Goal: Task Accomplishment & Management: Manage account settings

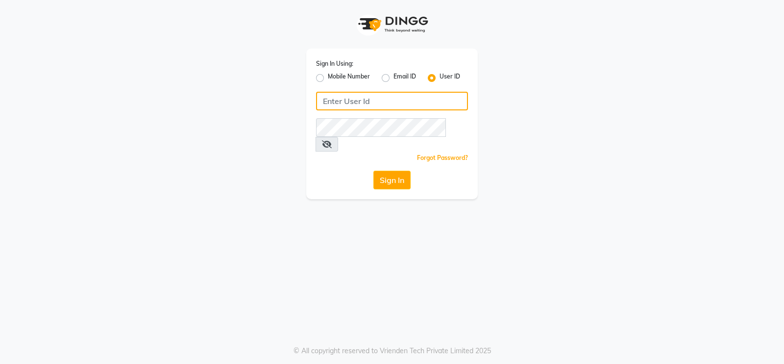
click at [322, 103] on input "Username" at bounding box center [392, 101] width 152 height 19
click at [322, 98] on input "Username" at bounding box center [392, 101] width 152 height 19
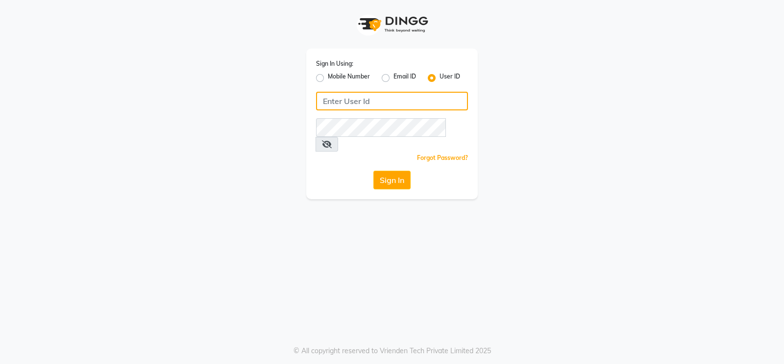
click at [322, 98] on input "Username" at bounding box center [392, 101] width 152 height 19
click at [321, 131] on div "Sign In Using: Mobile Number Email ID User ID Toni&guy Remember me Forgot Passw…" at bounding box center [391, 124] width 171 height 150
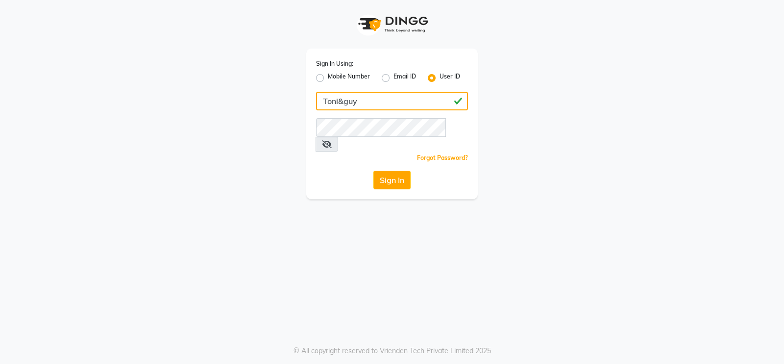
type input "Toni&guy"
click at [351, 181] on div "Sign In Using: Mobile Number Email ID User ID Toni&guy Remember me Forgot Passw…" at bounding box center [391, 124] width 171 height 150
click at [384, 171] on button "Sign In" at bounding box center [391, 180] width 37 height 19
click at [341, 173] on div "Sign In" at bounding box center [392, 180] width 152 height 19
click at [377, 171] on button "Sign In" at bounding box center [391, 180] width 37 height 19
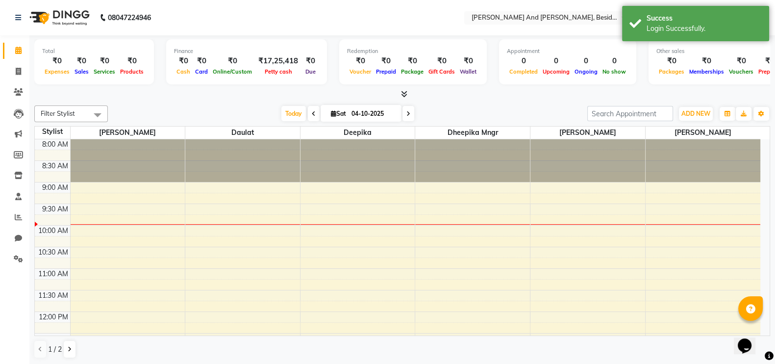
click at [253, 104] on div "Filter Stylist Select All Ali Daulat Deepika Dheepika mngr Rajveer Sanib Saifi …" at bounding box center [401, 231] width 735 height 261
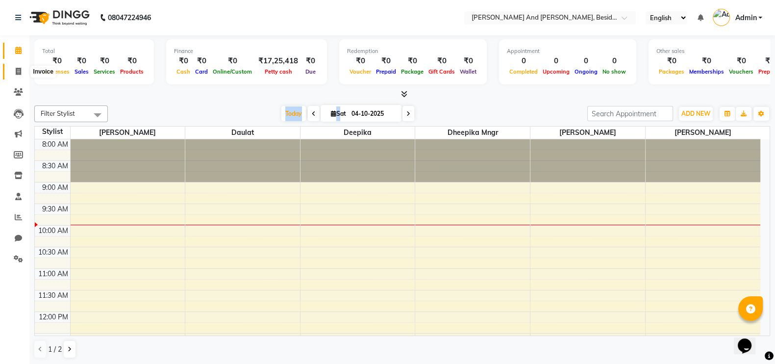
click at [19, 69] on icon at bounding box center [18, 71] width 5 height 7
select select "service"
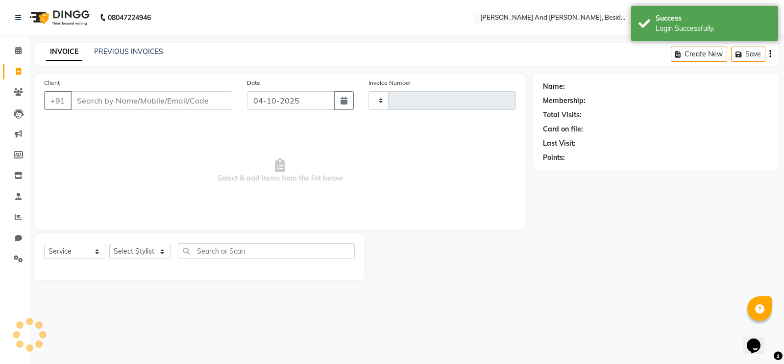
type input "1728"
select select "4907"
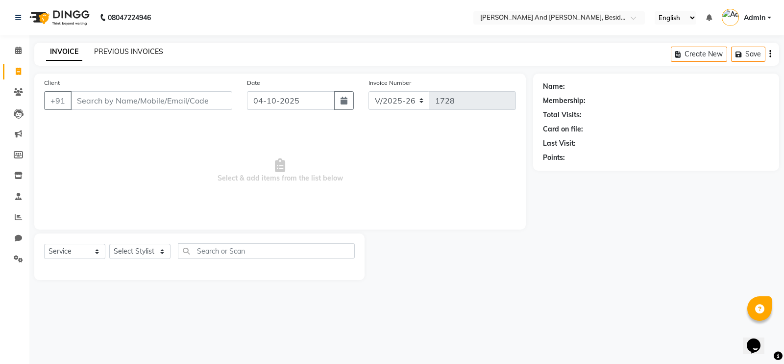
click at [106, 49] on link "PREVIOUS INVOICES" at bounding box center [128, 51] width 69 height 9
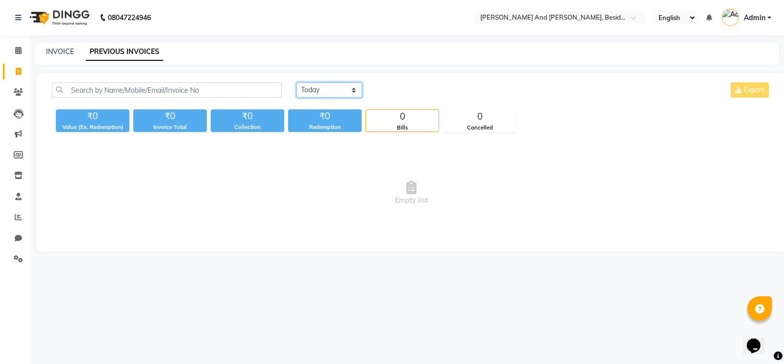
click at [356, 90] on select "[DATE] [DATE] Custom Range" at bounding box center [329, 89] width 66 height 15
select select "yesterday"
click at [296, 82] on select "[DATE] [DATE] Custom Range" at bounding box center [329, 89] width 66 height 15
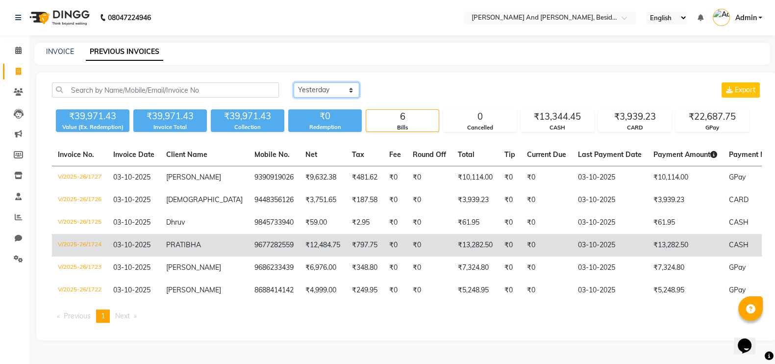
scroll to position [11, 0]
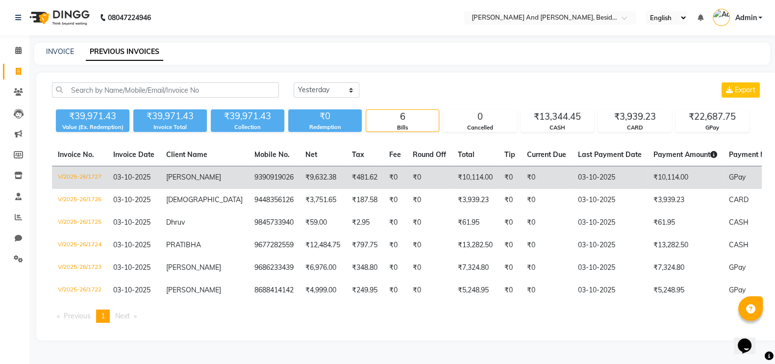
click at [407, 168] on td "₹0" at bounding box center [429, 177] width 45 height 23
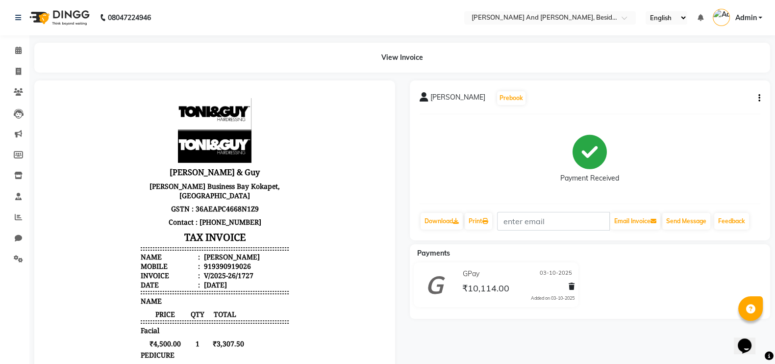
click at [282, 54] on div "View Invoice" at bounding box center [401, 58] width 735 height 30
click at [18, 72] on icon at bounding box center [18, 71] width 5 height 7
select select "service"
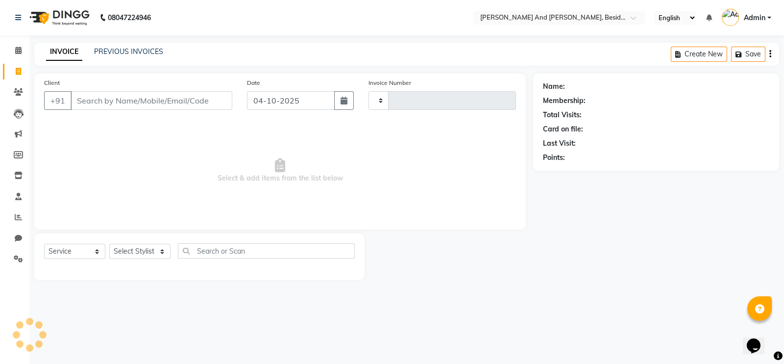
type input "1728"
select select "4907"
click at [113, 51] on link "PREVIOUS INVOICES" at bounding box center [128, 51] width 69 height 9
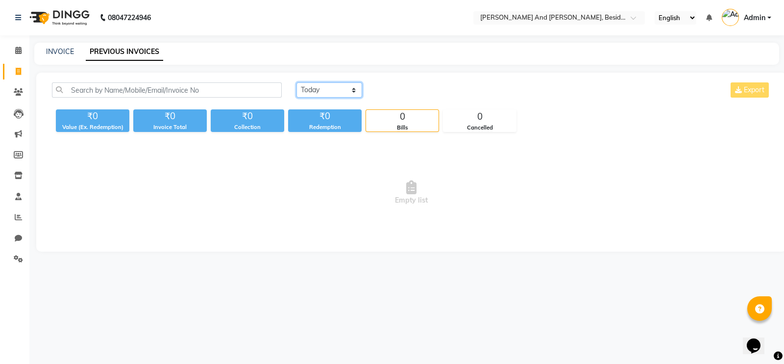
click at [356, 88] on select "[DATE] [DATE] Custom Range" at bounding box center [329, 89] width 66 height 15
select select "yesterday"
click at [296, 82] on select "[DATE] [DATE] Custom Range" at bounding box center [329, 89] width 66 height 15
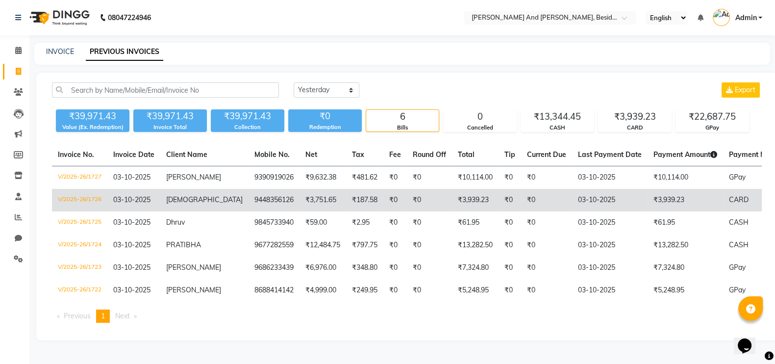
click at [249, 199] on td "9448356126" at bounding box center [273, 200] width 51 height 23
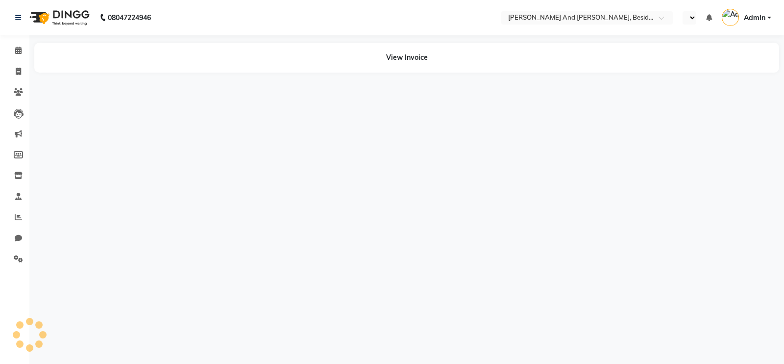
select select "en"
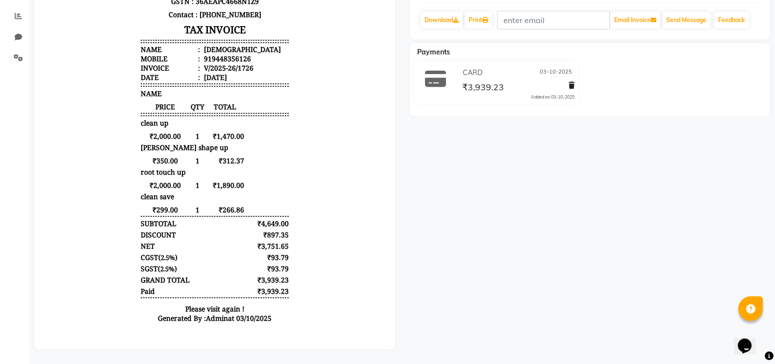
scroll to position [210, 0]
click at [5, 164] on div "Calendar Invoice Clients Leads Marketing Members Inventory Staff Reports Chat S…" at bounding box center [66, 88] width 132 height 522
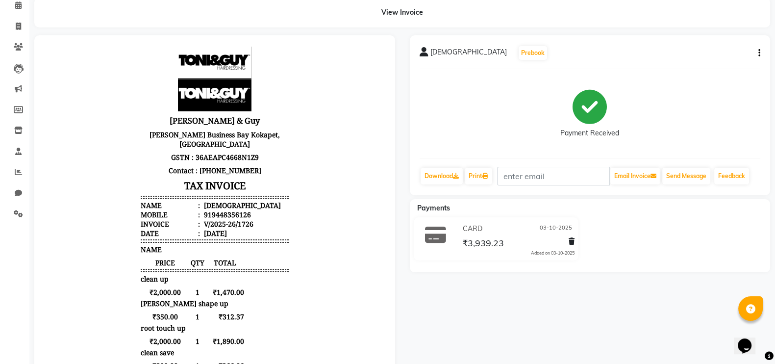
scroll to position [0, 0]
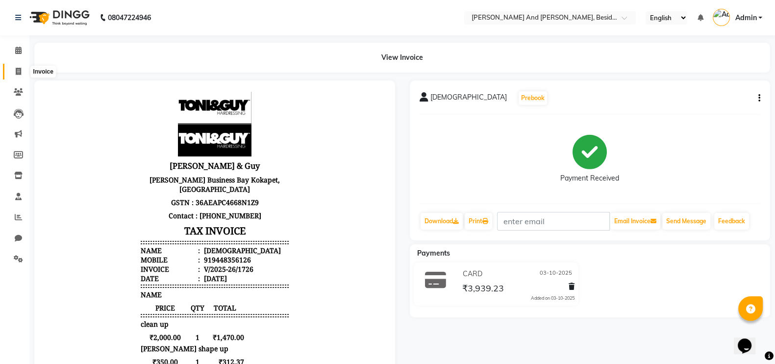
click at [23, 68] on span at bounding box center [18, 71] width 17 height 11
select select "service"
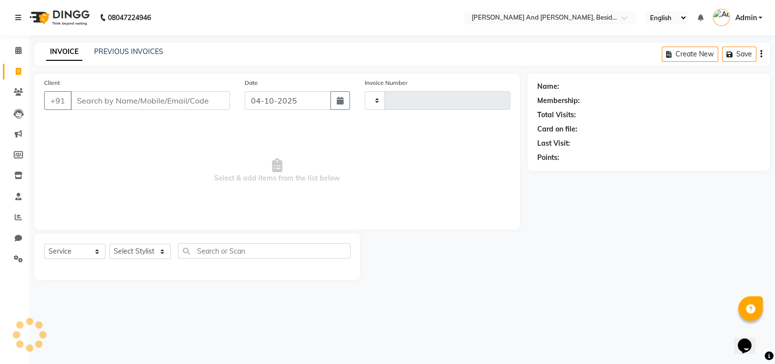
type input "1728"
select select "4907"
click at [126, 50] on link "PREVIOUS INVOICES" at bounding box center [128, 51] width 69 height 9
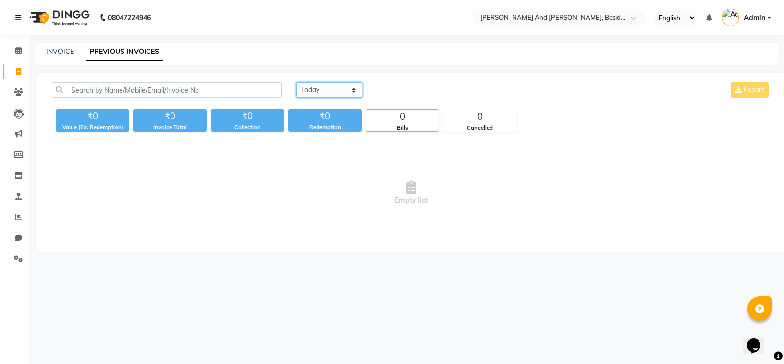
click at [351, 92] on select "[DATE] [DATE] Custom Range" at bounding box center [329, 89] width 66 height 15
select select "yesterday"
click at [296, 82] on select "[DATE] [DATE] Custom Range" at bounding box center [329, 89] width 66 height 15
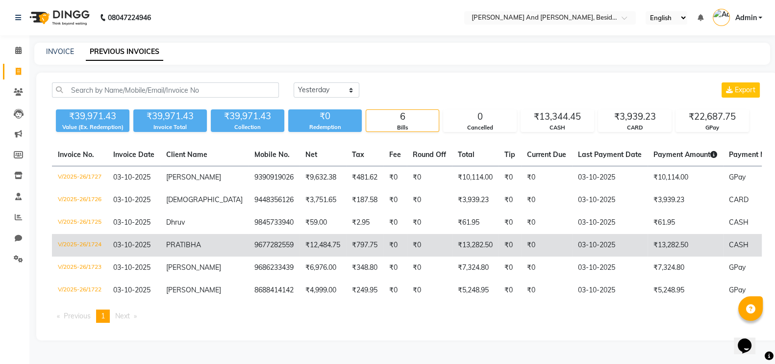
click at [407, 237] on td "₹0" at bounding box center [429, 245] width 45 height 23
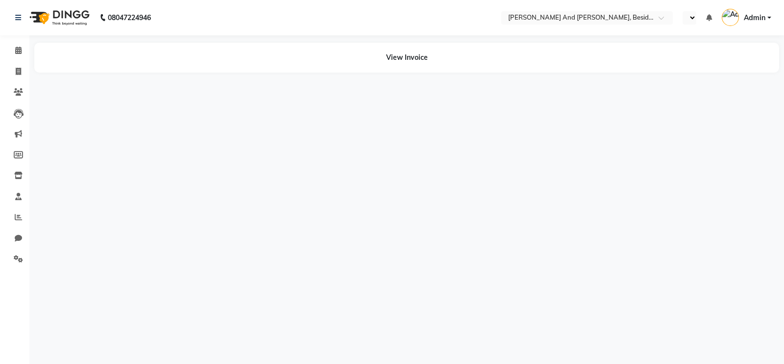
select select "en"
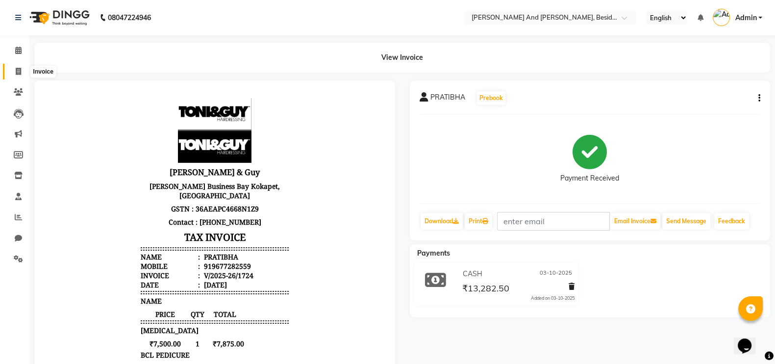
click at [22, 69] on span at bounding box center [18, 71] width 17 height 11
select select "service"
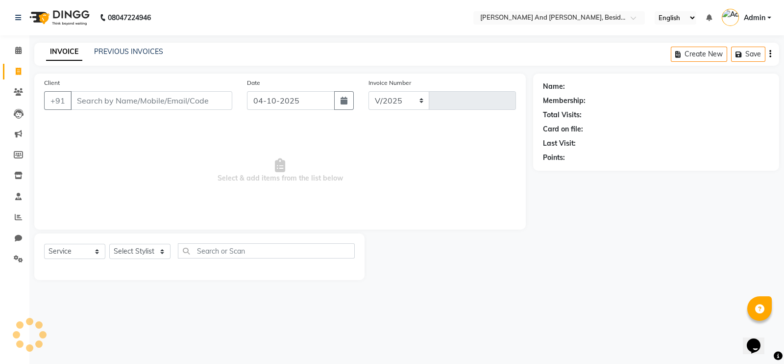
select select "4907"
type input "1728"
click at [133, 52] on link "PREVIOUS INVOICES" at bounding box center [128, 51] width 69 height 9
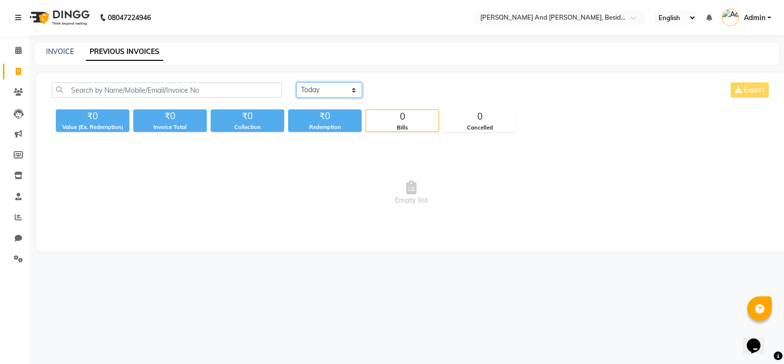
click at [350, 84] on select "[DATE] [DATE] Custom Range" at bounding box center [329, 89] width 66 height 15
select select "yesterday"
click at [296, 82] on select "[DATE] [DATE] Custom Range" at bounding box center [329, 89] width 66 height 15
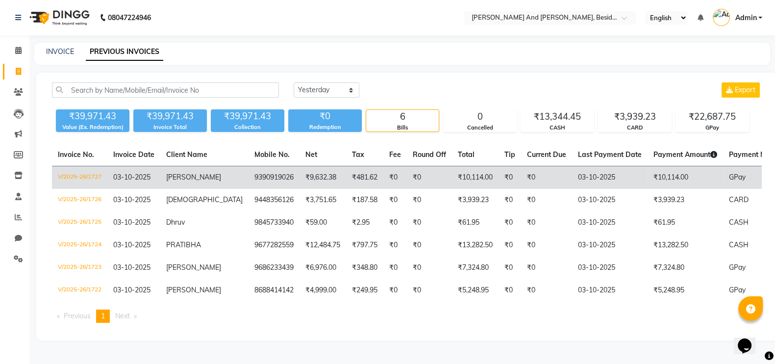
click at [192, 177] on span "[PERSON_NAME]" at bounding box center [193, 176] width 55 height 9
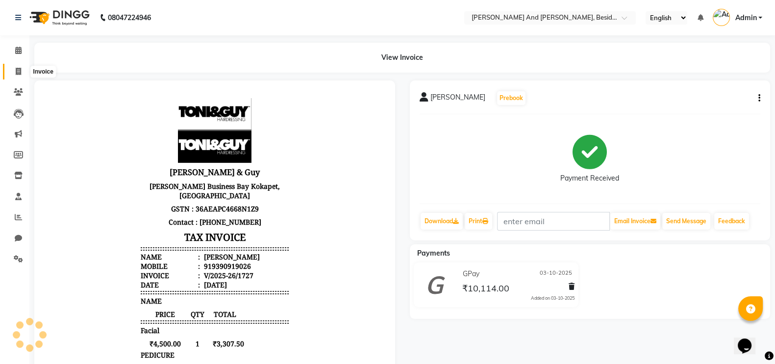
click at [21, 69] on icon at bounding box center [18, 71] width 5 height 7
select select "service"
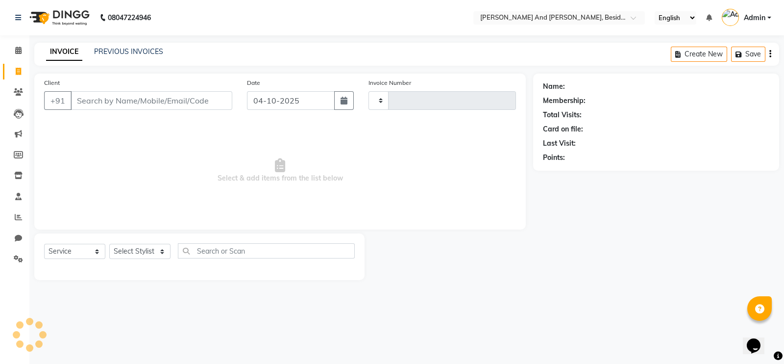
type input "1728"
select select "4907"
click at [123, 52] on link "PREVIOUS INVOICES" at bounding box center [128, 51] width 69 height 9
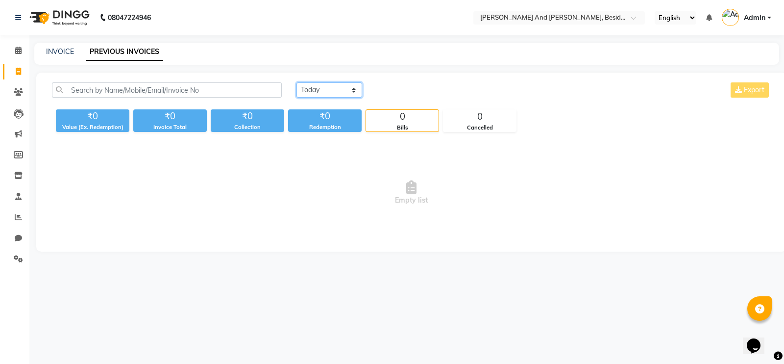
click at [352, 88] on select "[DATE] [DATE] Custom Range" at bounding box center [329, 89] width 66 height 15
select select "yesterday"
click at [296, 82] on select "[DATE] [DATE] Custom Range" at bounding box center [329, 89] width 66 height 15
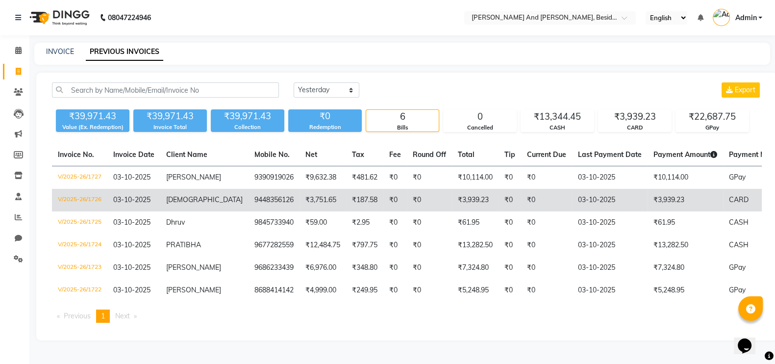
click at [346, 199] on td "₹187.58" at bounding box center [364, 200] width 37 height 23
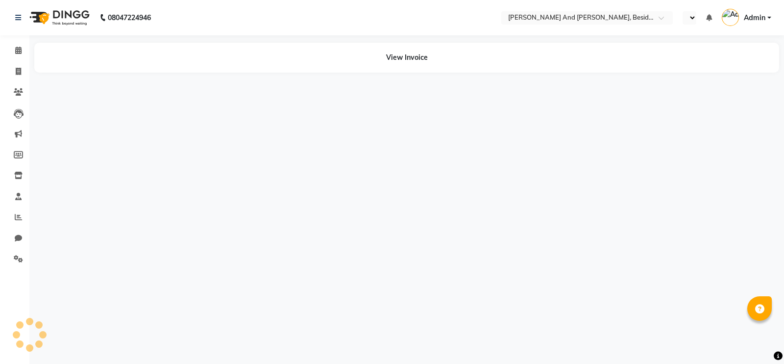
select select "en"
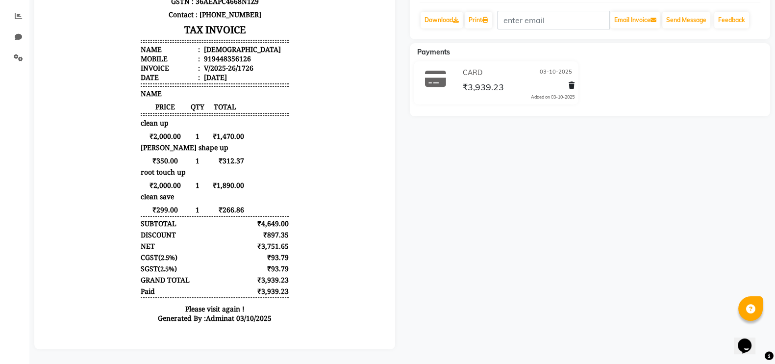
scroll to position [210, 0]
